Goal: Task Accomplishment & Management: Use online tool/utility

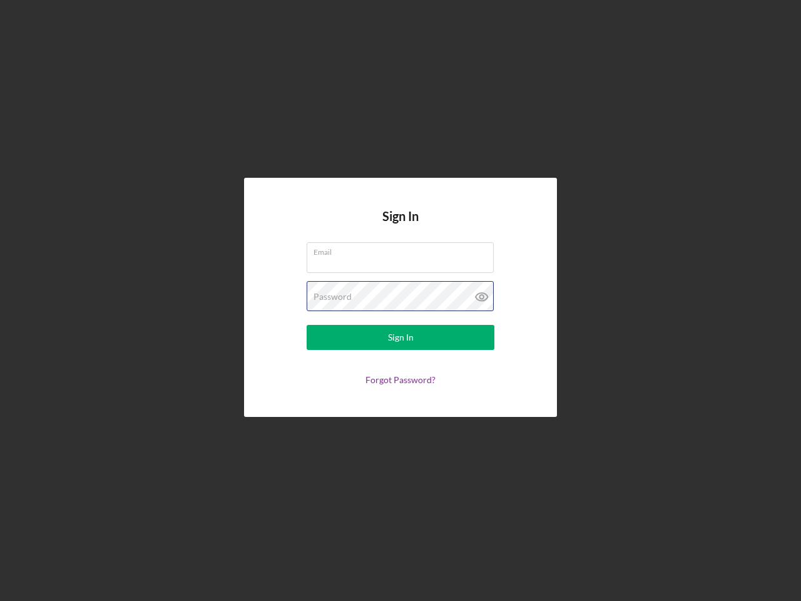
click at [400, 300] on div "Password" at bounding box center [401, 296] width 188 height 31
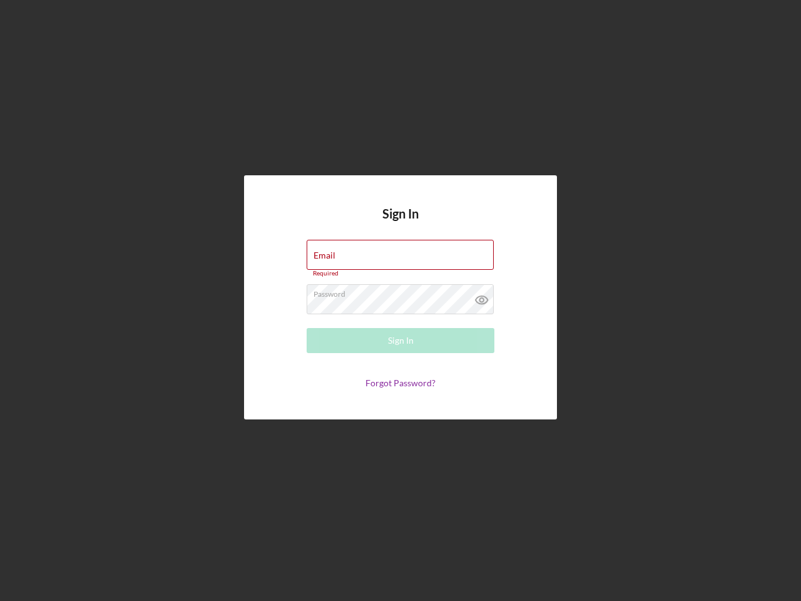
click at [482, 297] on icon at bounding box center [481, 299] width 31 height 31
